Goal: Information Seeking & Learning: Learn about a topic

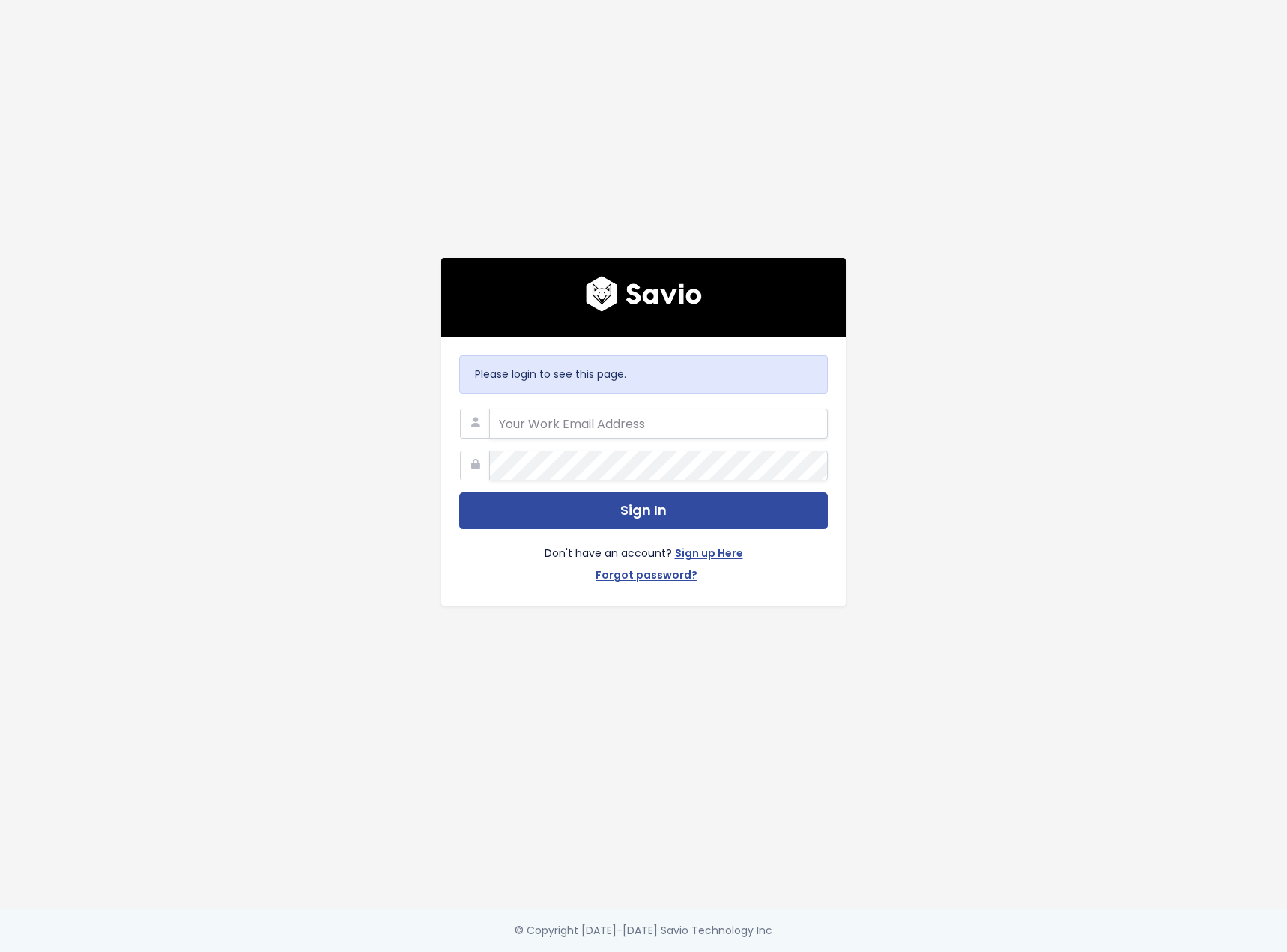
type input "[EMAIL_ADDRESS]"
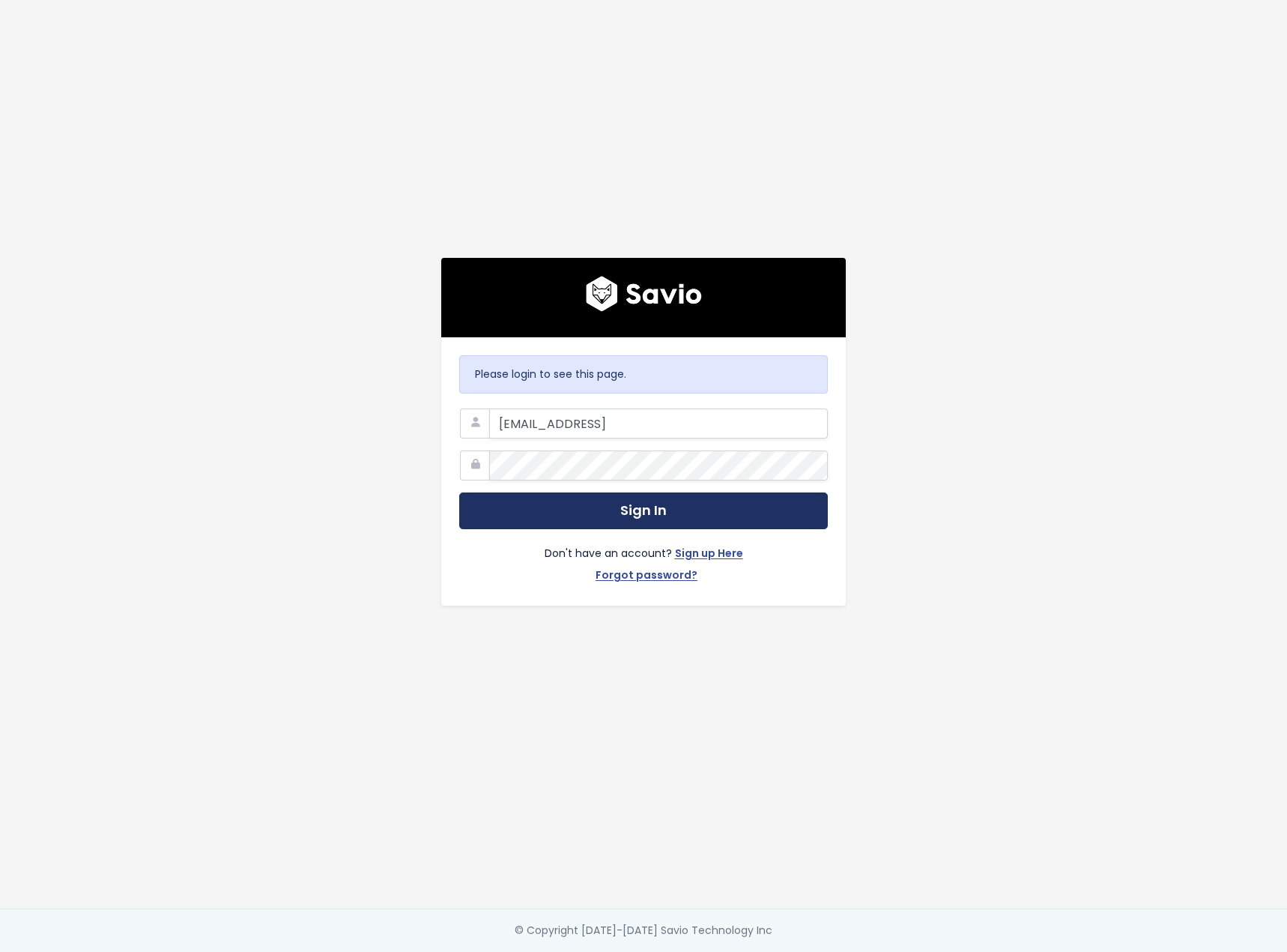
click at [552, 503] on button "Sign In" at bounding box center [643, 510] width 369 height 37
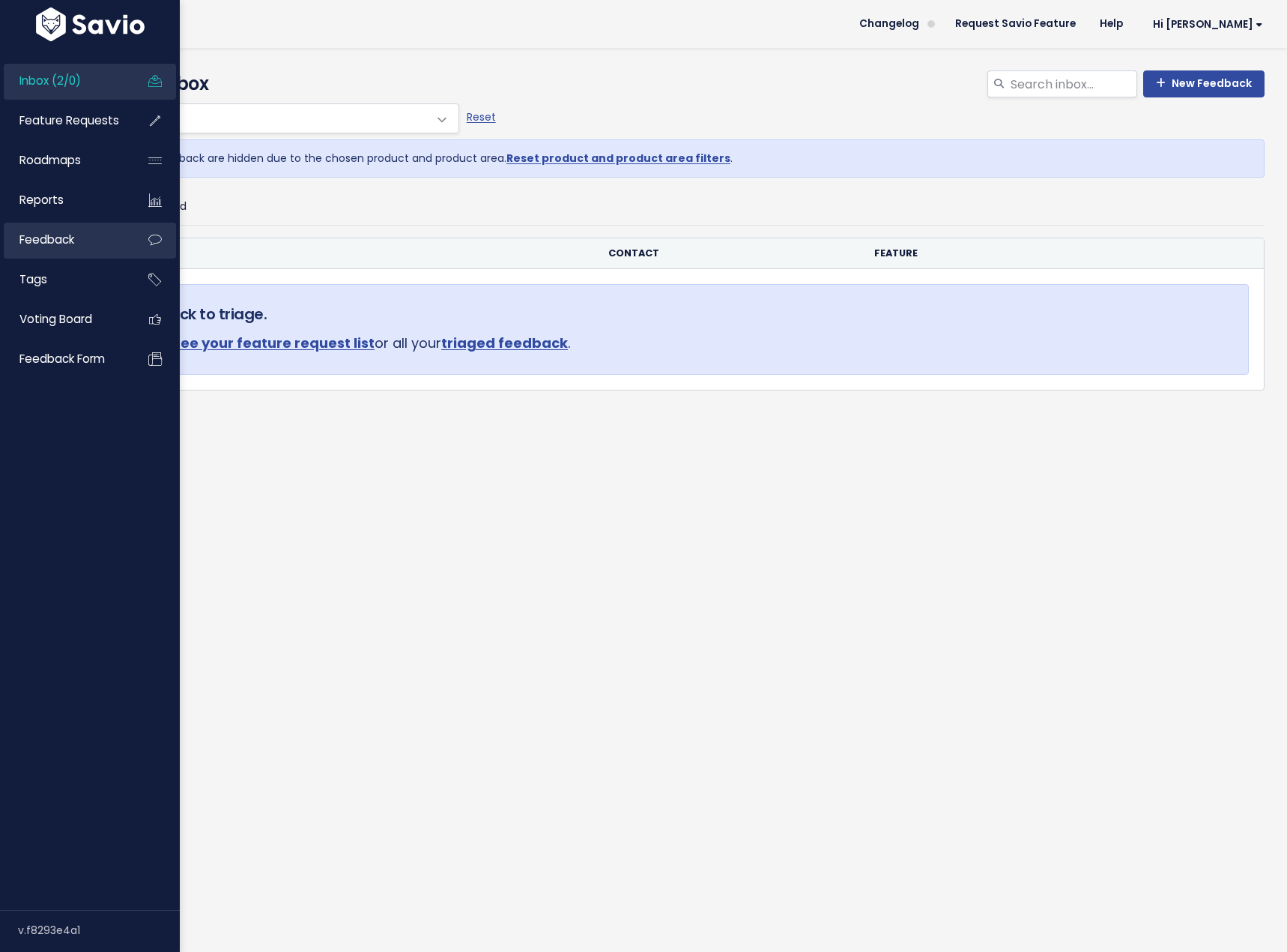
click at [80, 234] on link "Feedback" at bounding box center [64, 240] width 120 height 35
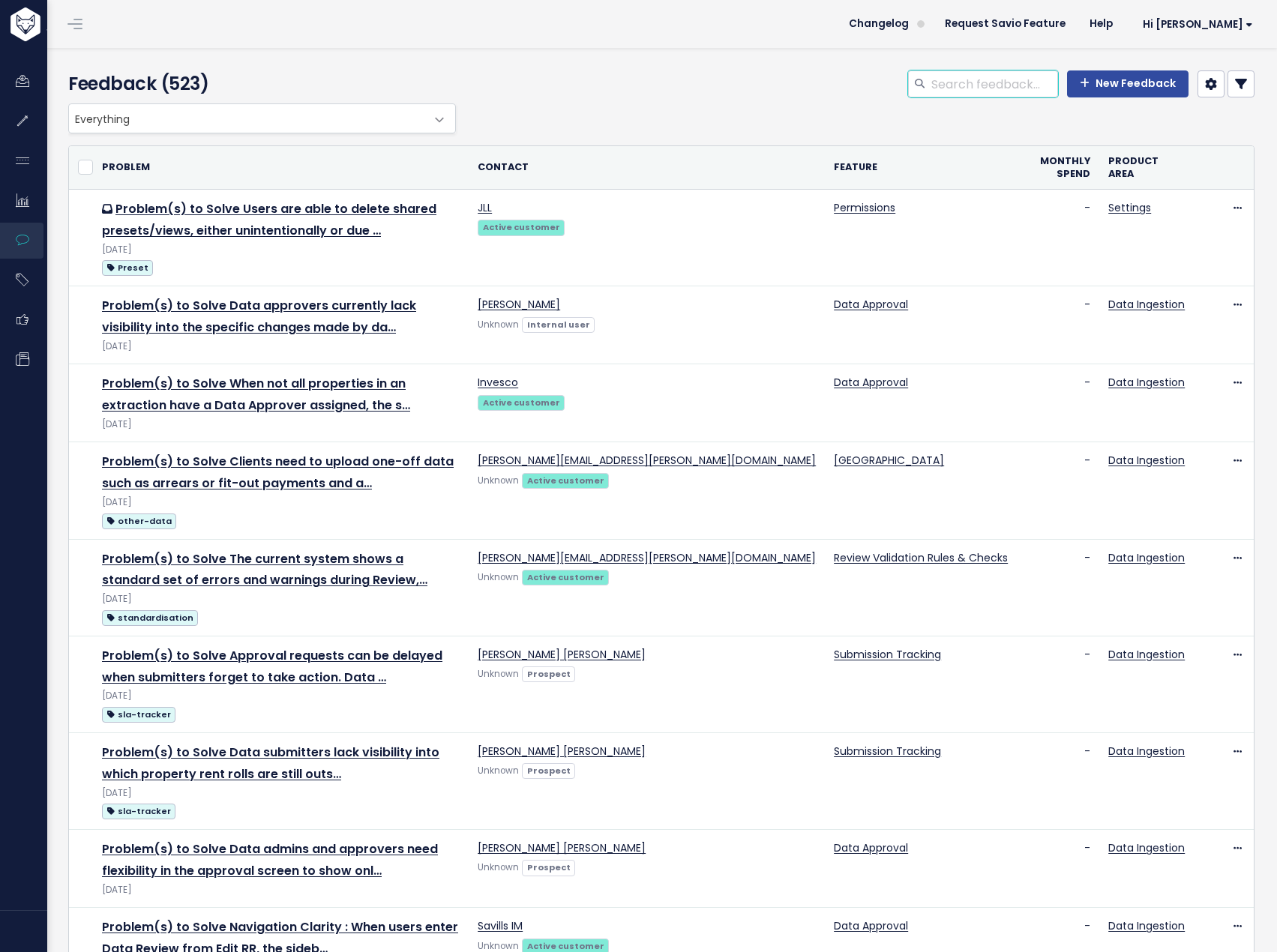
click at [971, 90] on input "search" at bounding box center [993, 84] width 128 height 27
paste input "Property Assignment"
type input "Property Assignment"
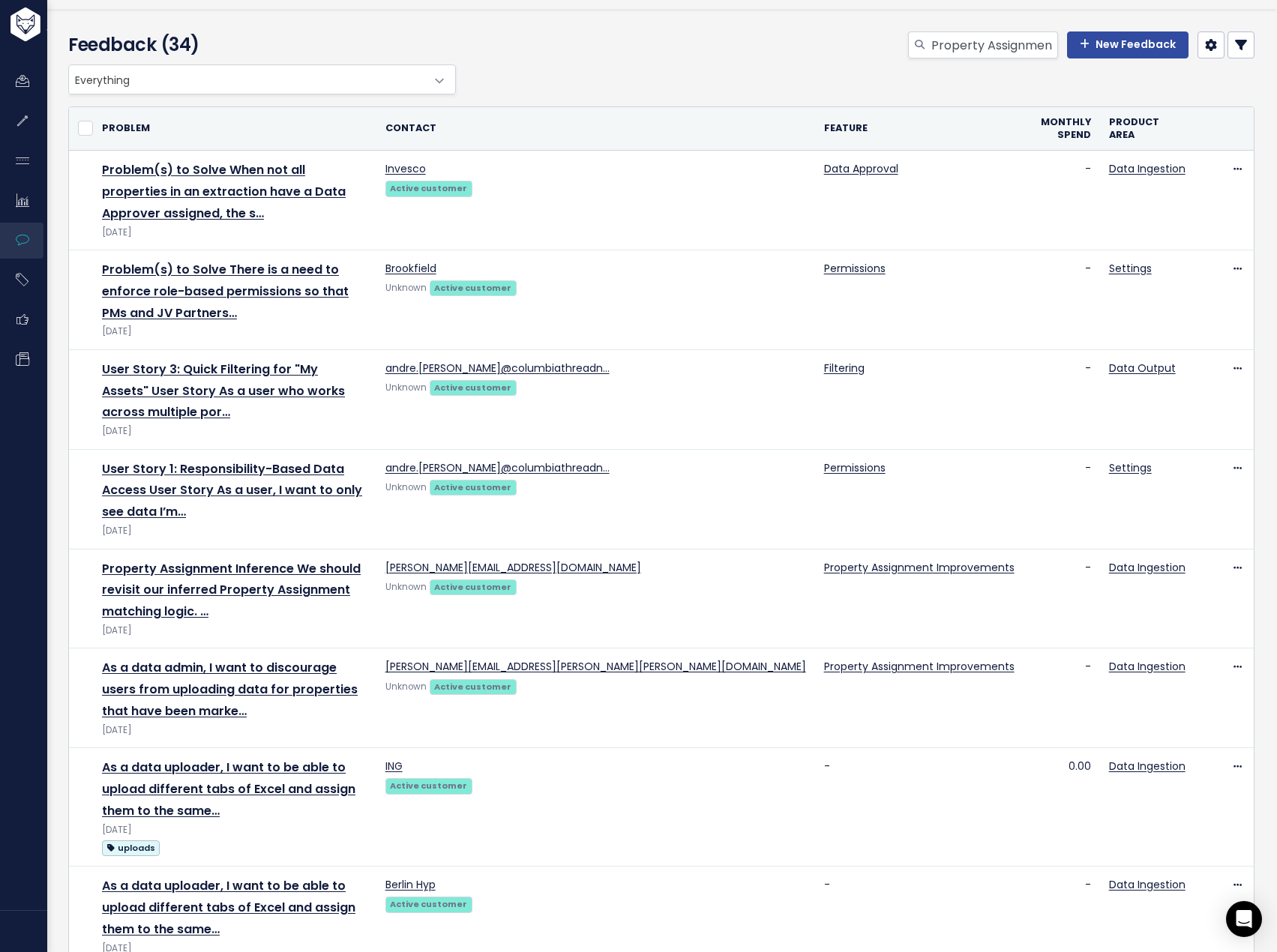
scroll to position [150, 0]
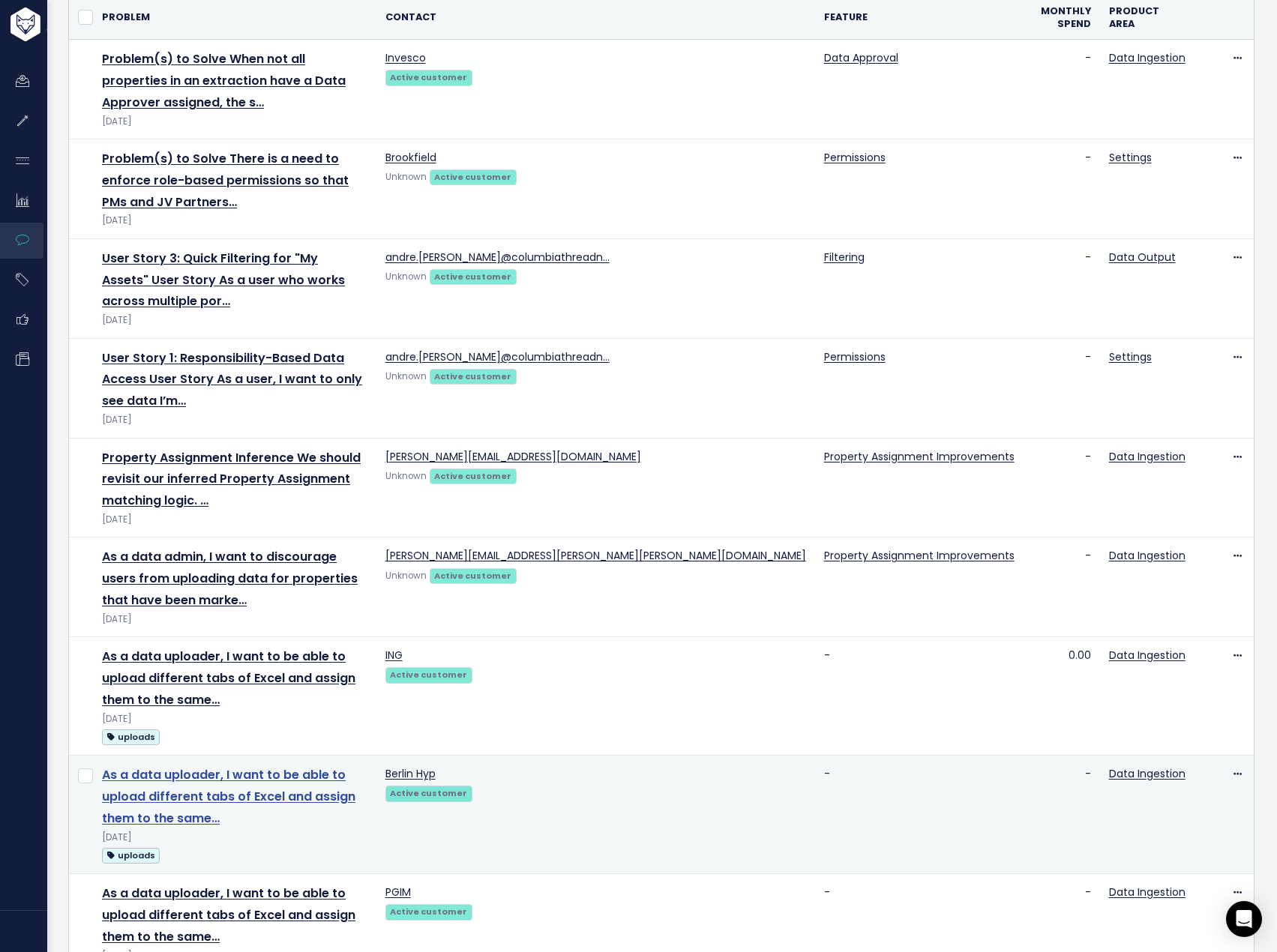
click at [355, 766] on link "As a data uploader, I want to be able to upload different tabs of Excel and ass…" at bounding box center [228, 796] width 253 height 61
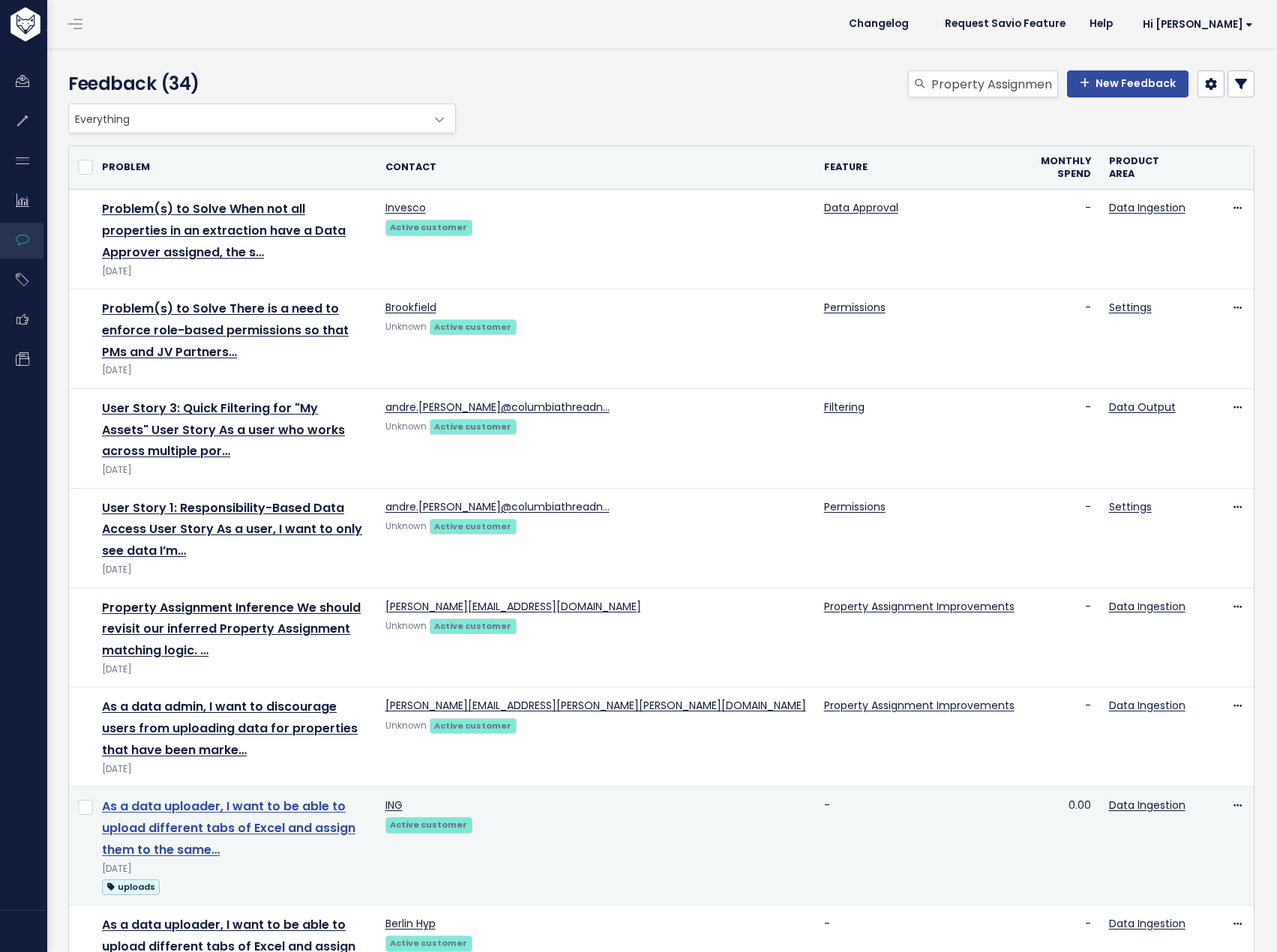
scroll to position [150, 0]
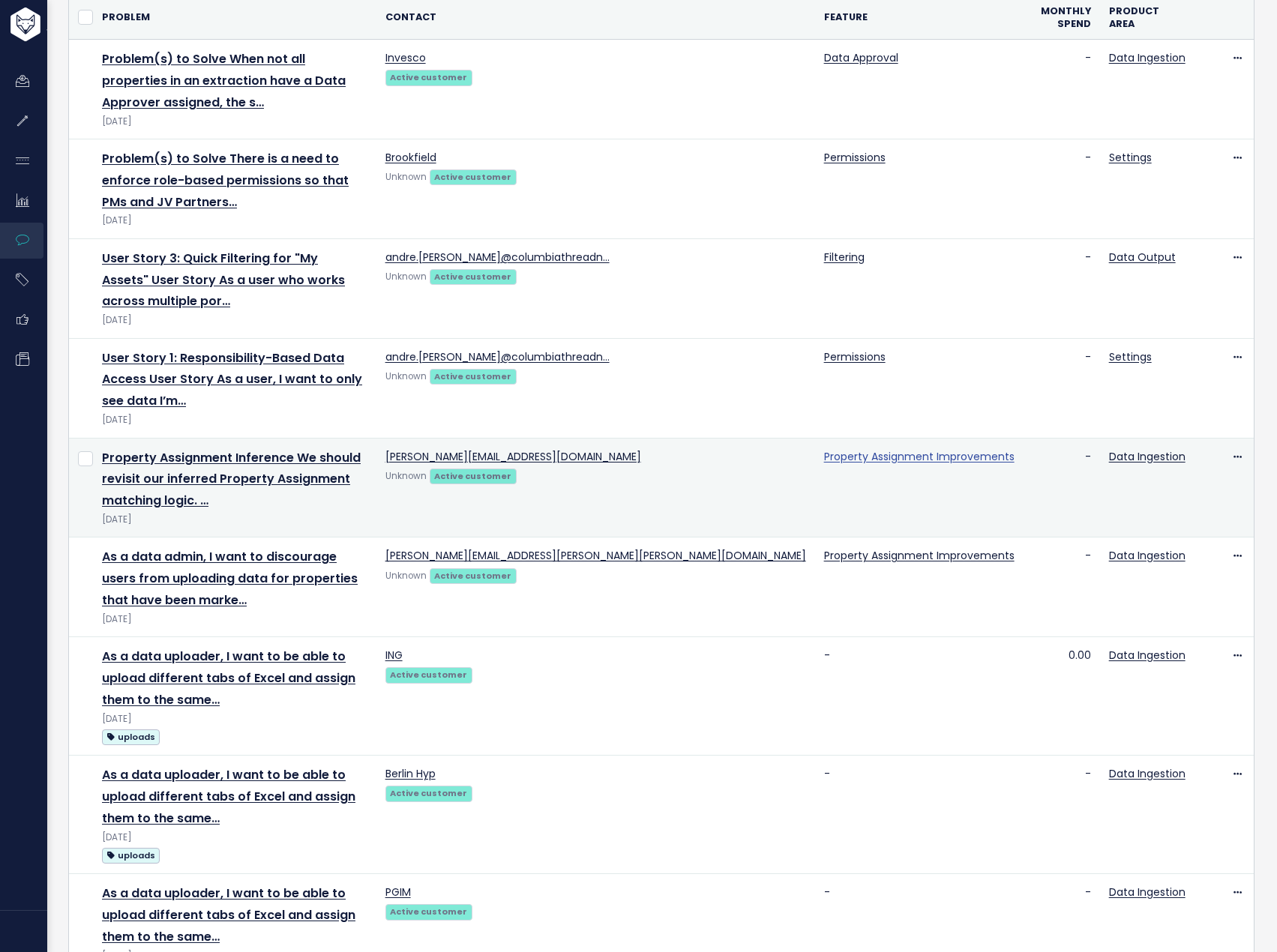
click at [846, 449] on link "Property Assignment Improvements" at bounding box center [919, 456] width 191 height 15
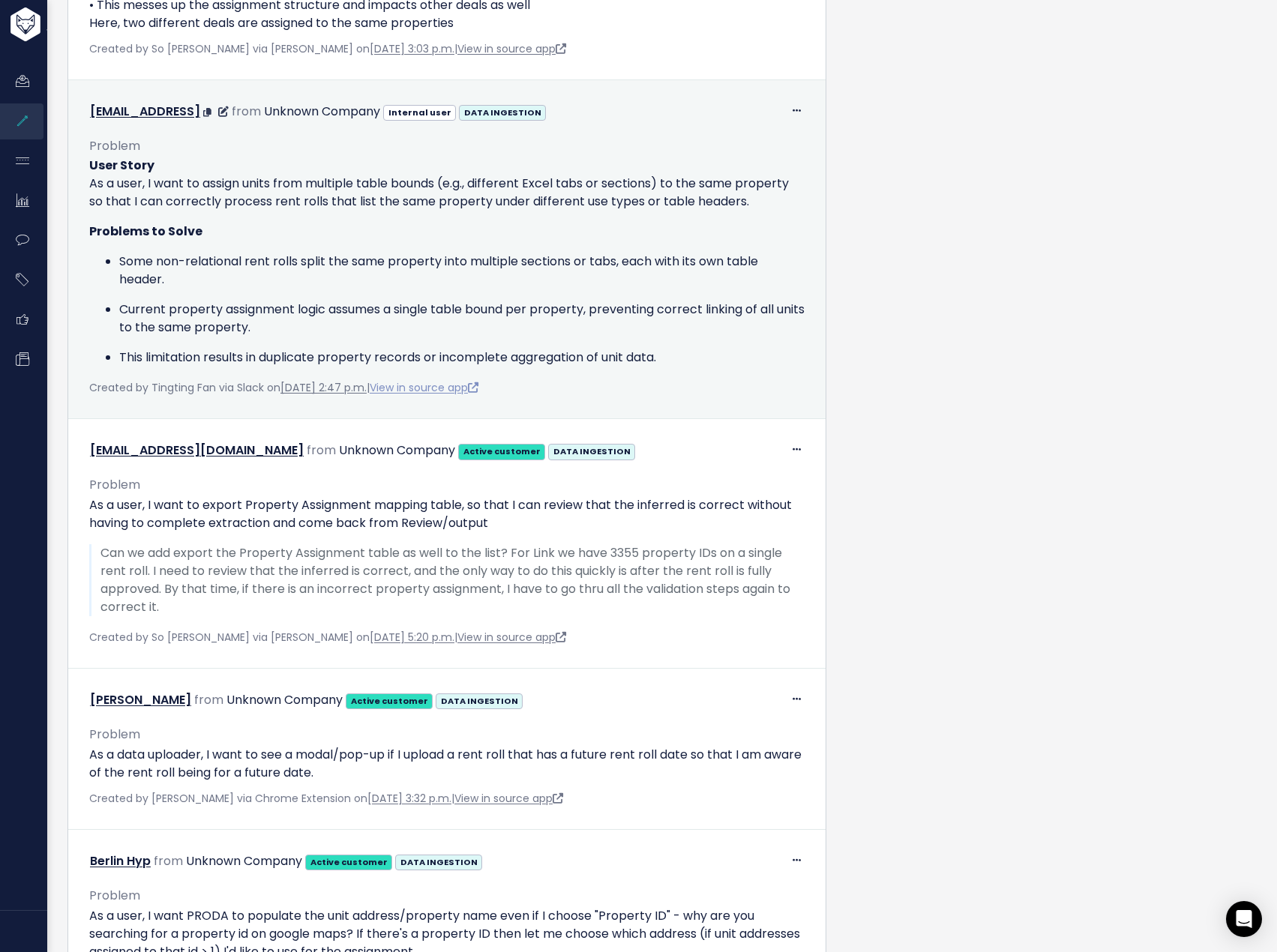
scroll to position [2074, 0]
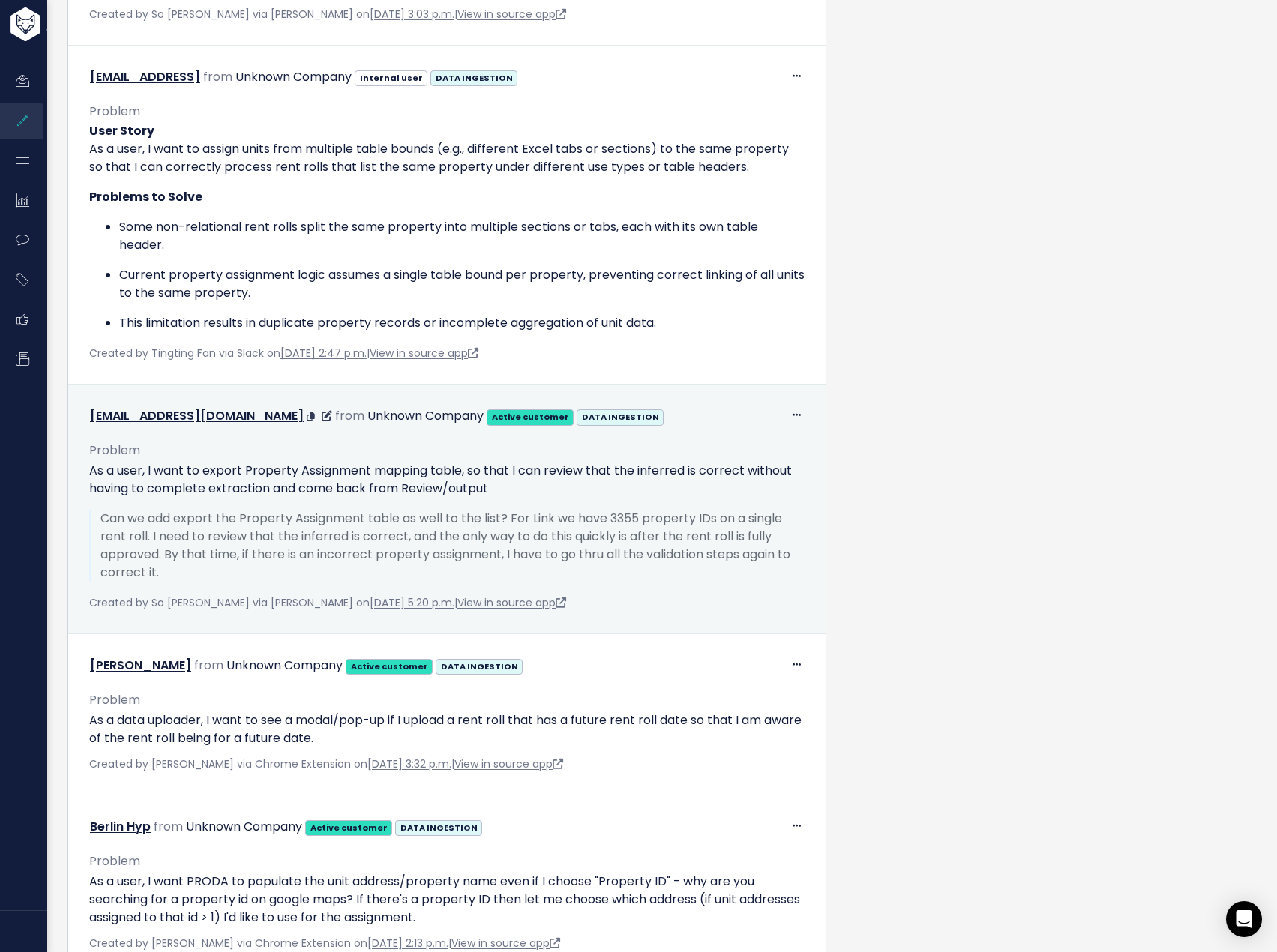
click at [774, 405] on div "Edit Return to Inbox [GEOGRAPHIC_DATA] [EMAIL_ADDRESS][DOMAIN_NAME] from Unknow…" at bounding box center [447, 416] width 738 height 22
click at [793, 411] on icon at bounding box center [796, 416] width 9 height 10
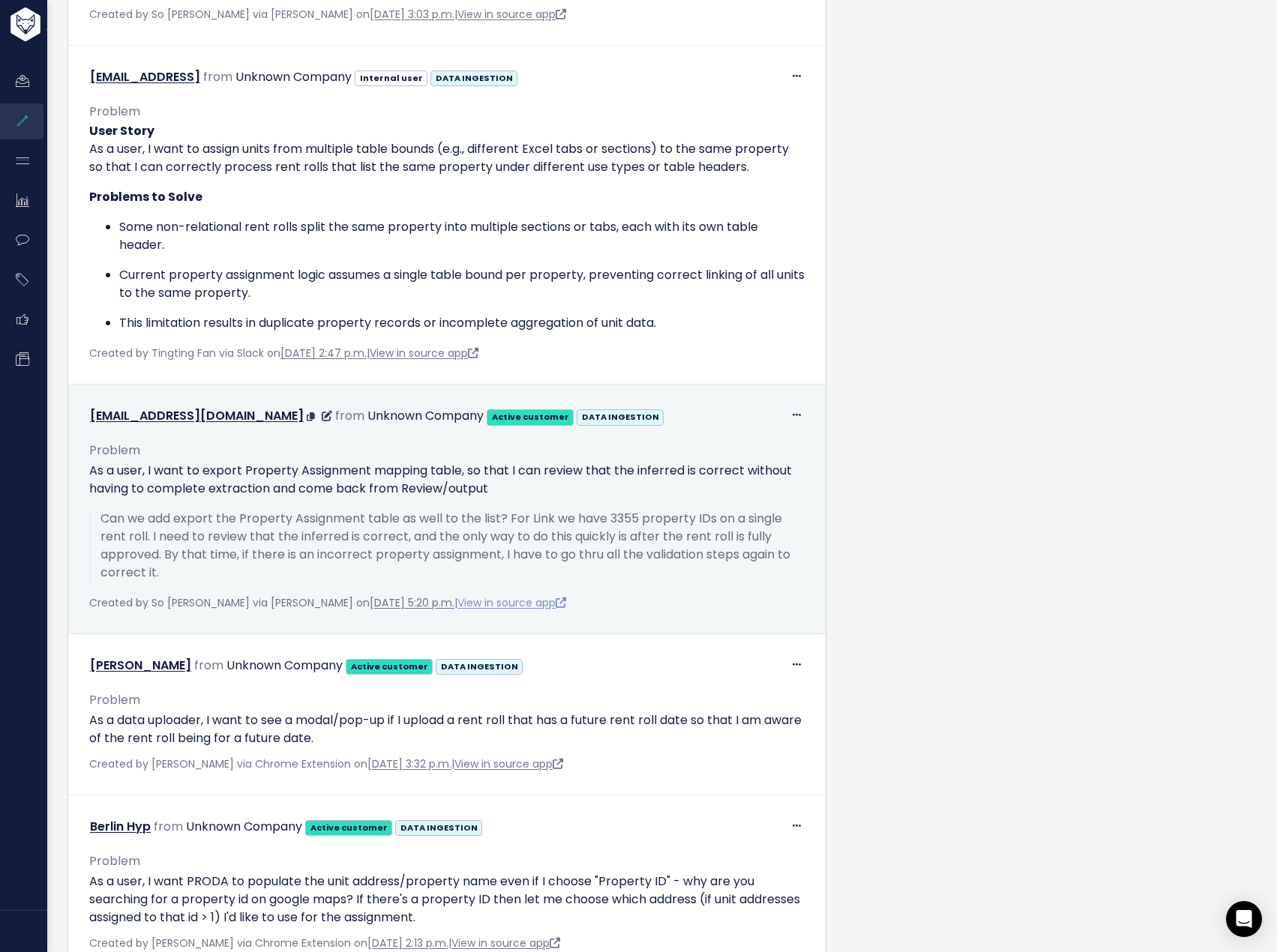
click at [517, 595] on link "View in source app" at bounding box center [511, 603] width 109 height 15
click at [790, 405] on span at bounding box center [796, 414] width 14 height 18
click at [358, 461] on p "As a user, I want to export Property Assignment mapping table, so that I can re…" at bounding box center [447, 478] width 716 height 36
